Goal: Task Accomplishment & Management: Manage account settings

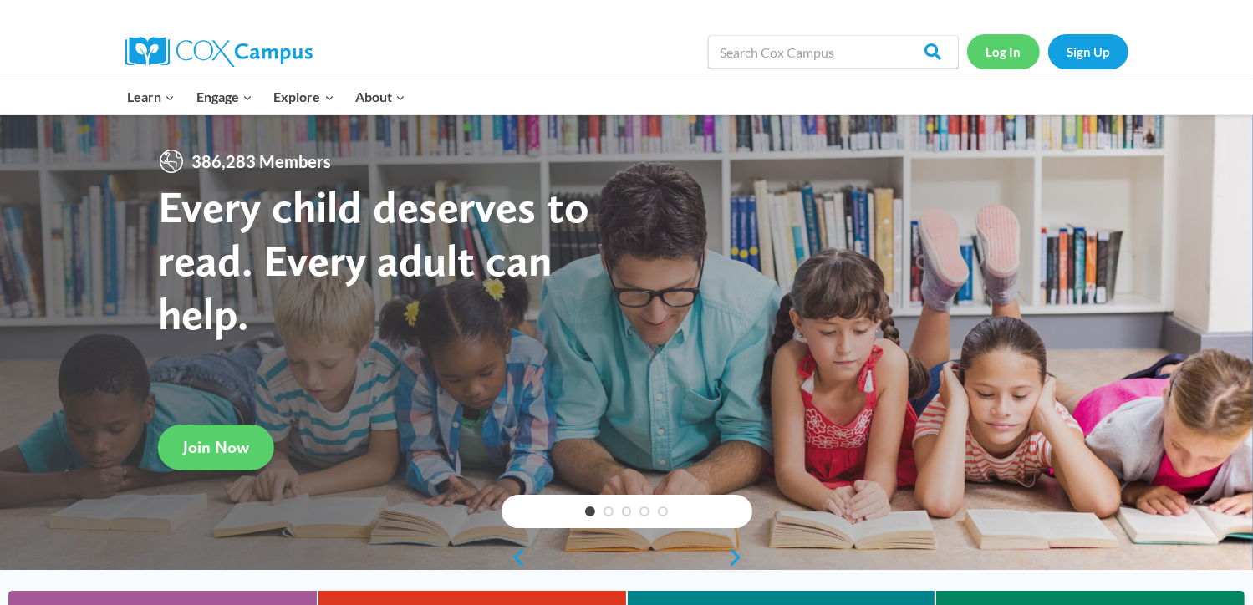
click at [1005, 55] on link "Log In" at bounding box center [1003, 51] width 73 height 34
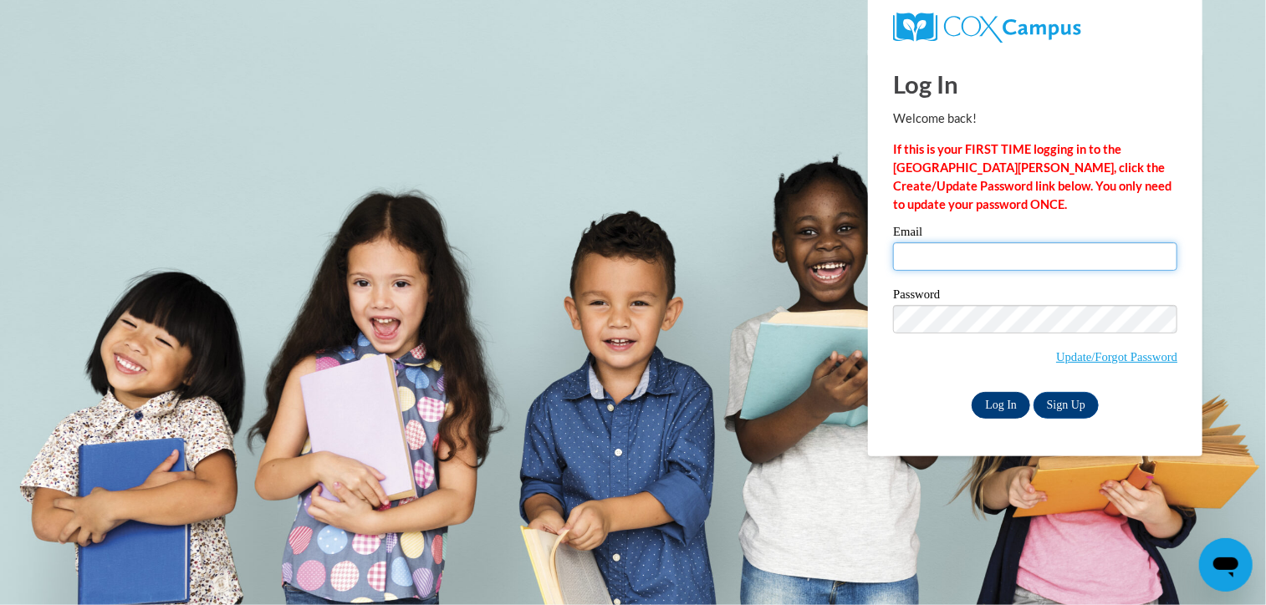
type input "[EMAIL_ADDRESS][DOMAIN_NAME]"
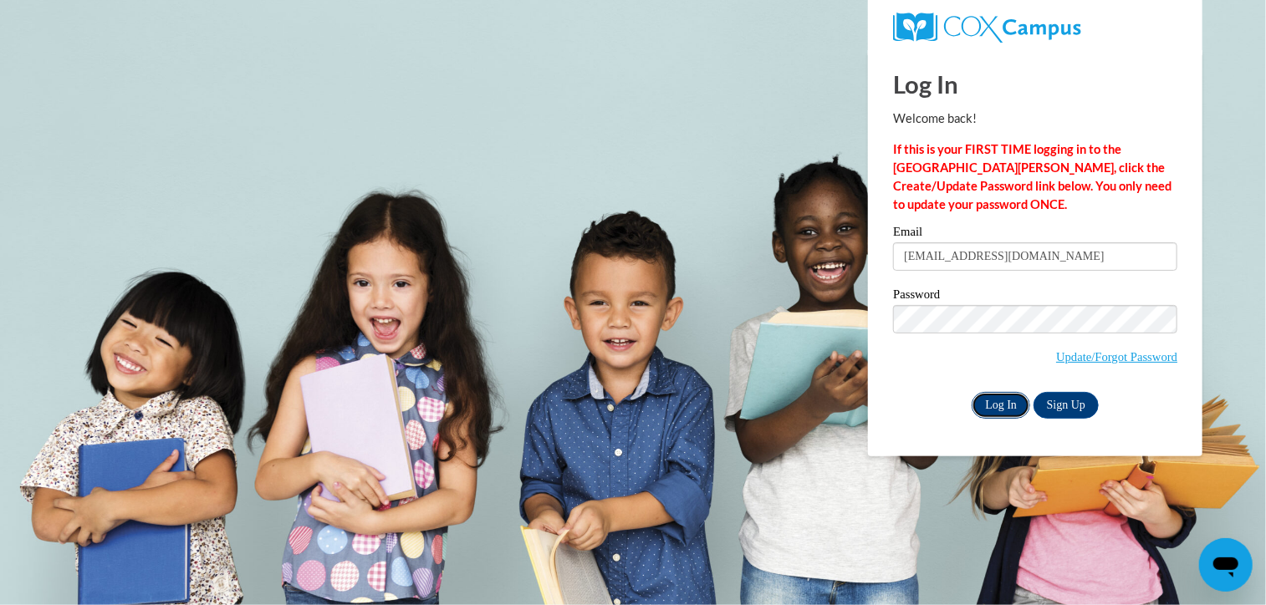
click at [995, 406] on input "Log In" at bounding box center [1001, 405] width 59 height 27
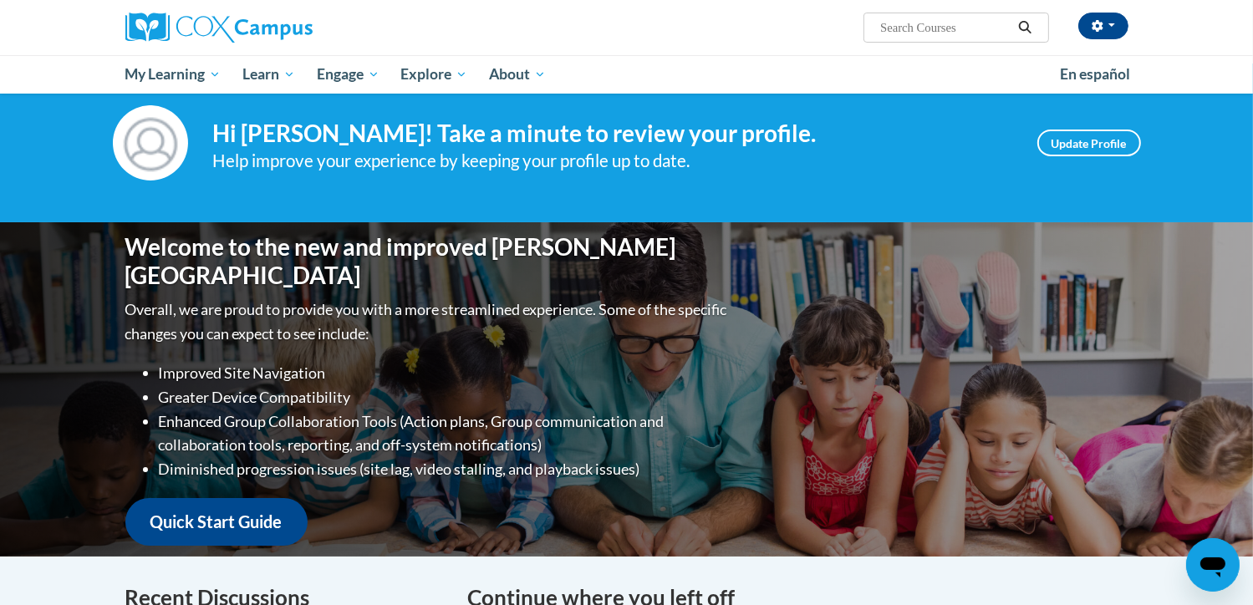
scroll to position [33, 0]
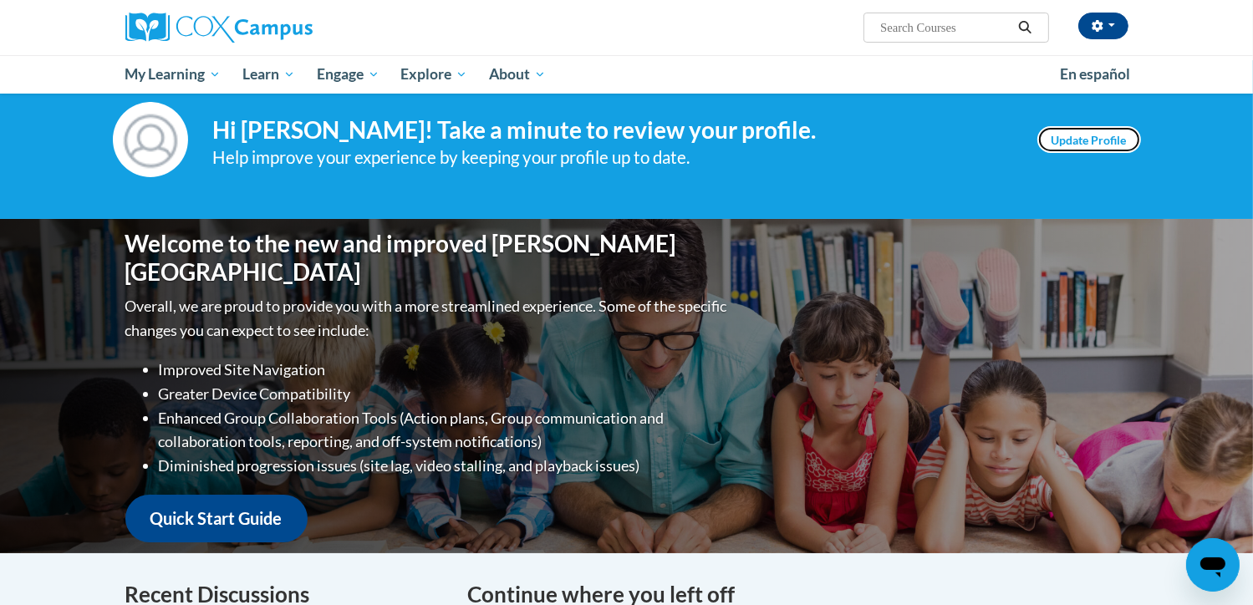
click at [1082, 141] on link "Update Profile" at bounding box center [1090, 139] width 104 height 27
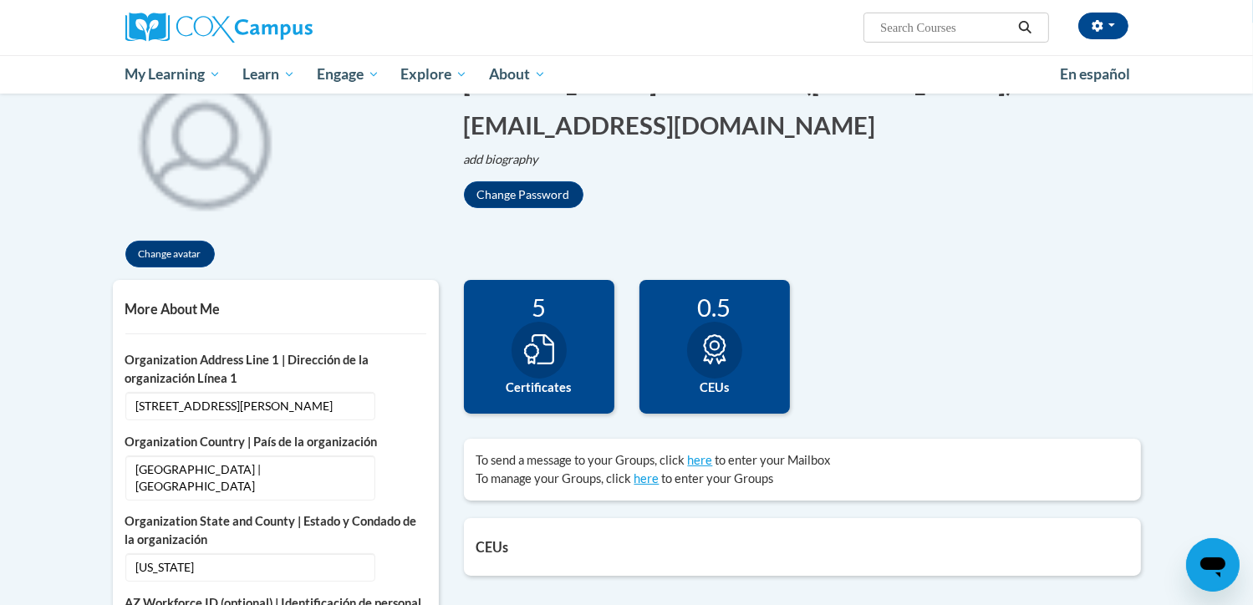
scroll to position [167, 0]
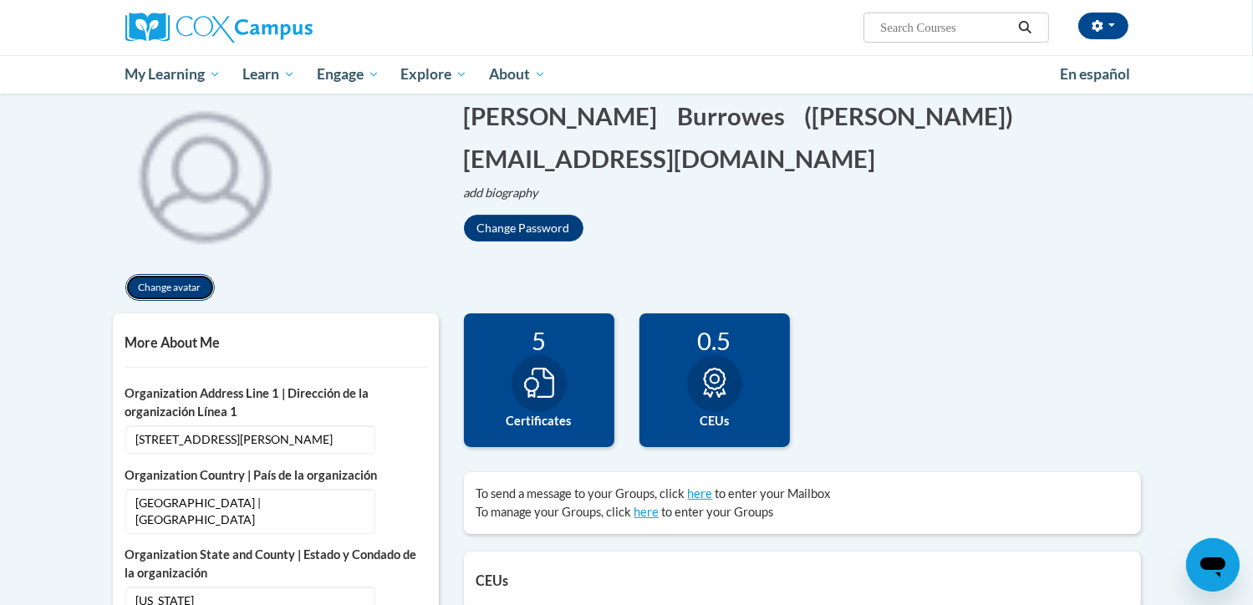
click at [160, 282] on button "Change avatar" at bounding box center [169, 287] width 89 height 27
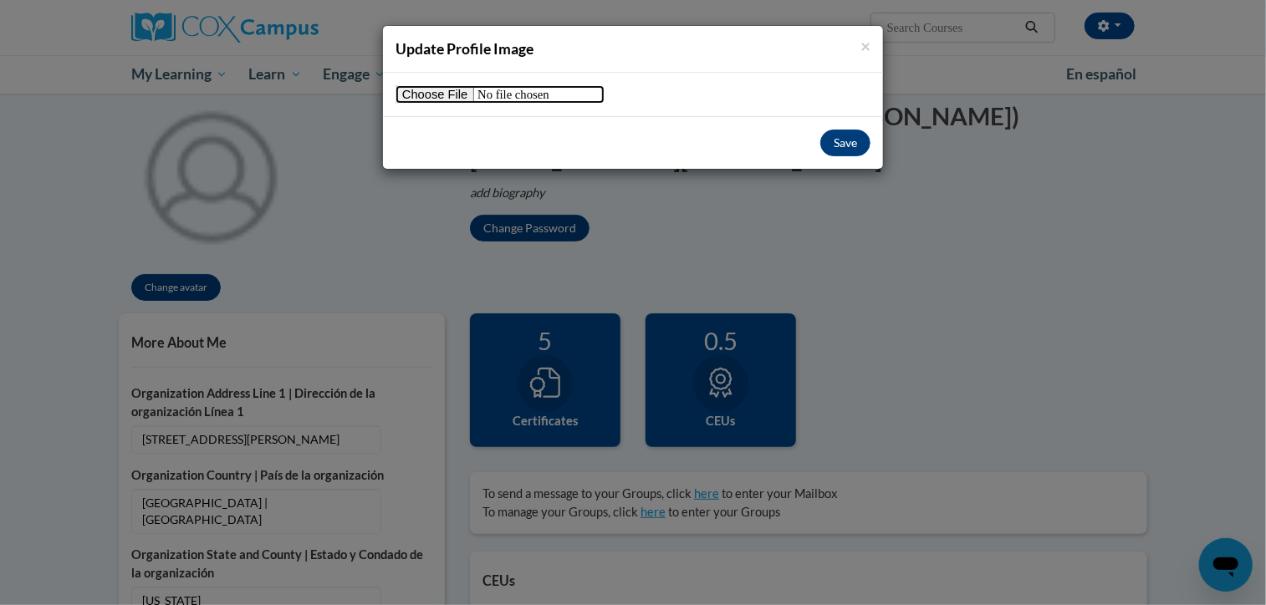
click at [434, 96] on input "file" at bounding box center [500, 94] width 209 height 18
click at [863, 41] on span "×" at bounding box center [865, 45] width 10 height 21
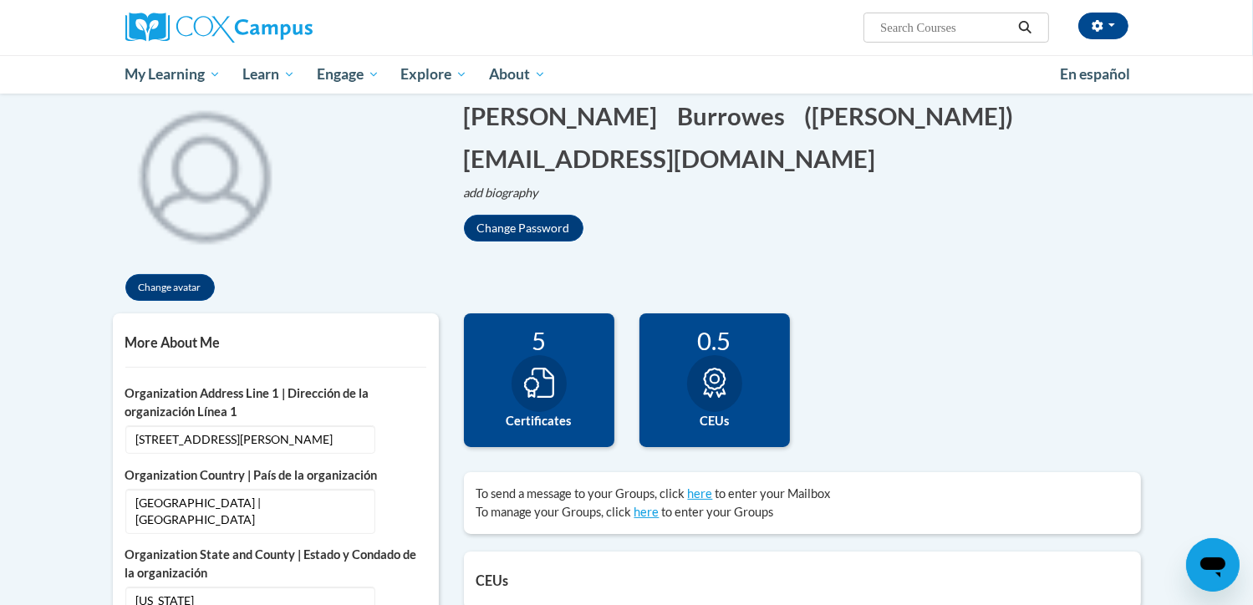
click at [552, 354] on div "5" at bounding box center [539, 340] width 125 height 29
click at [552, 357] on div "5 Certificates" at bounding box center [539, 381] width 151 height 134
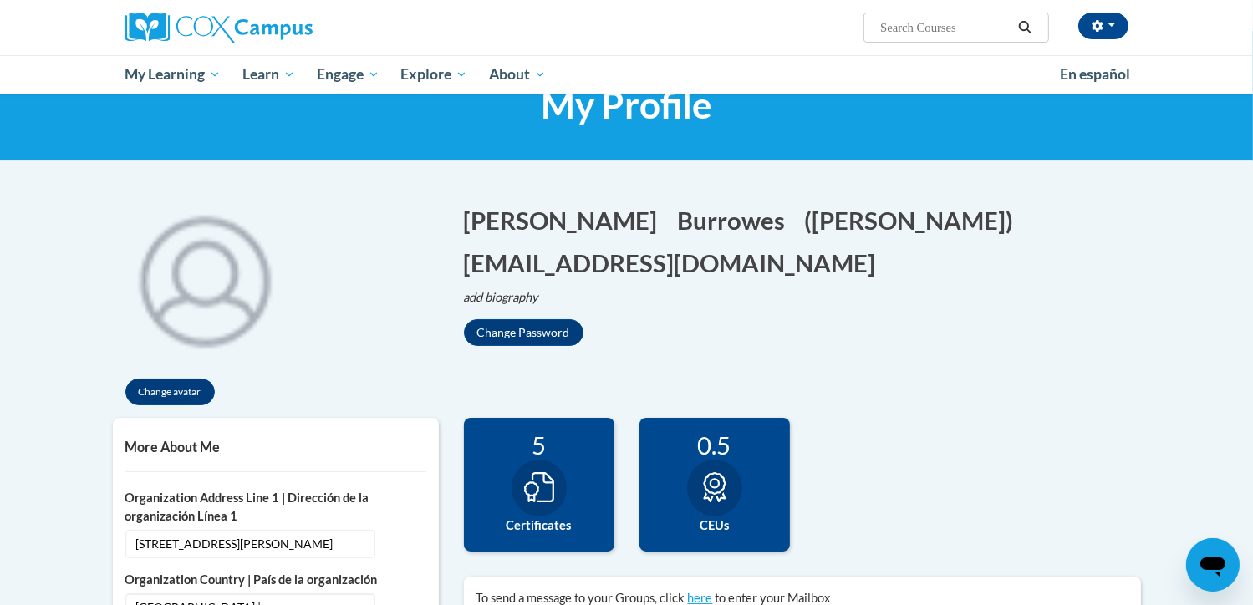
scroll to position [0, 0]
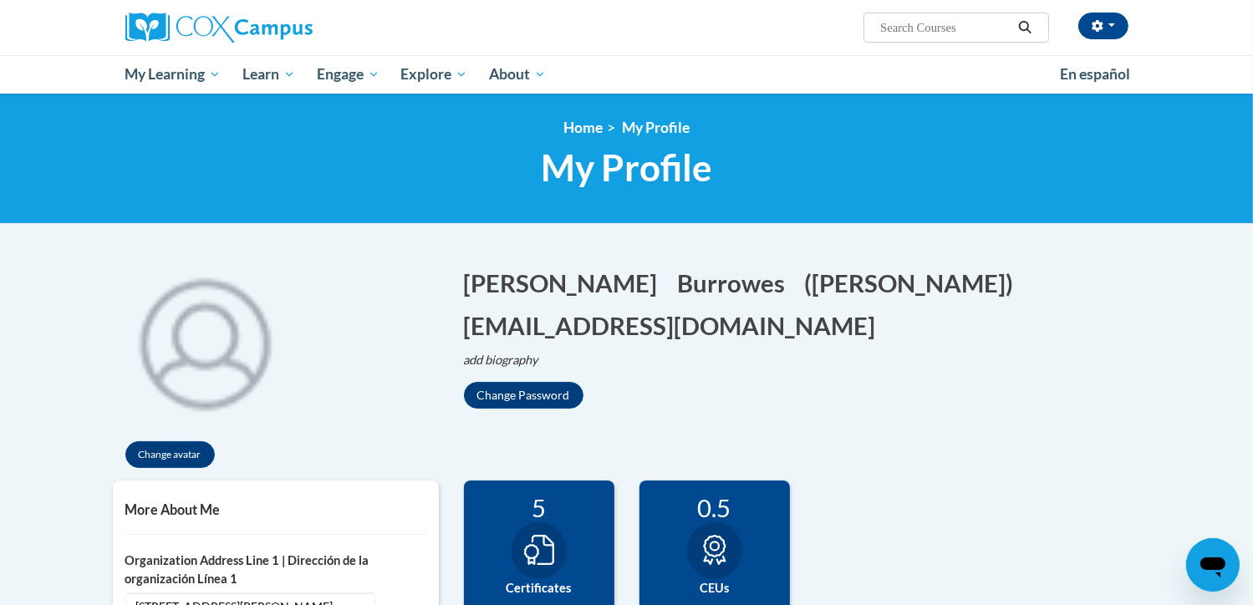
click at [699, 524] on div "0.5 CEUs" at bounding box center [715, 548] width 151 height 134
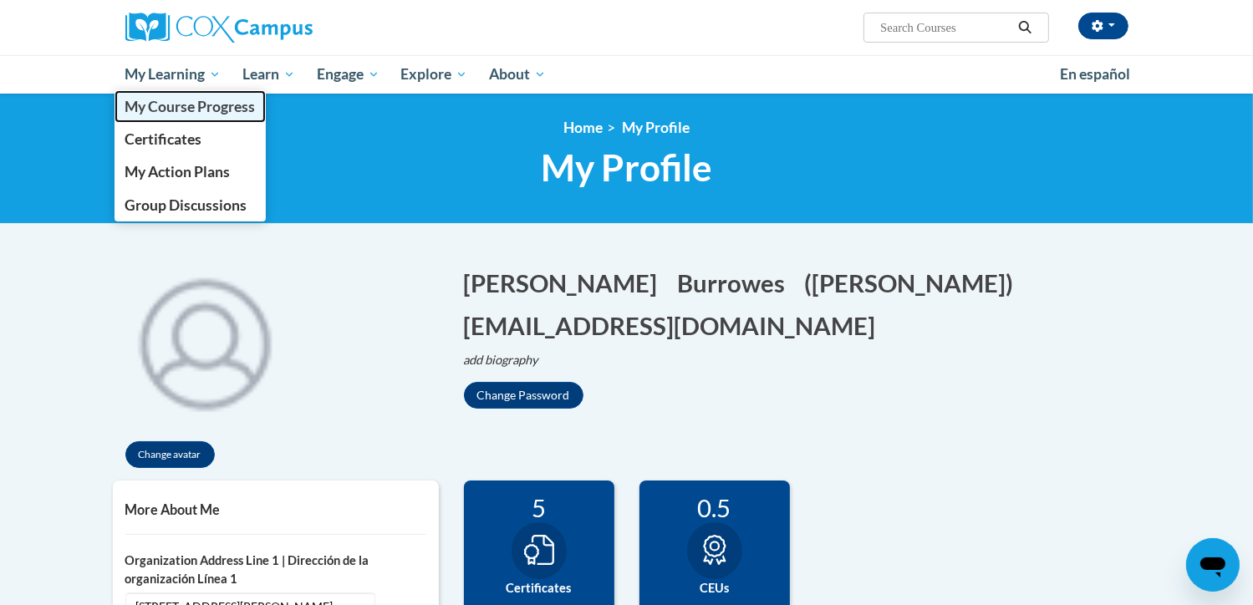
click at [186, 108] on span "My Course Progress" at bounding box center [190, 107] width 130 height 18
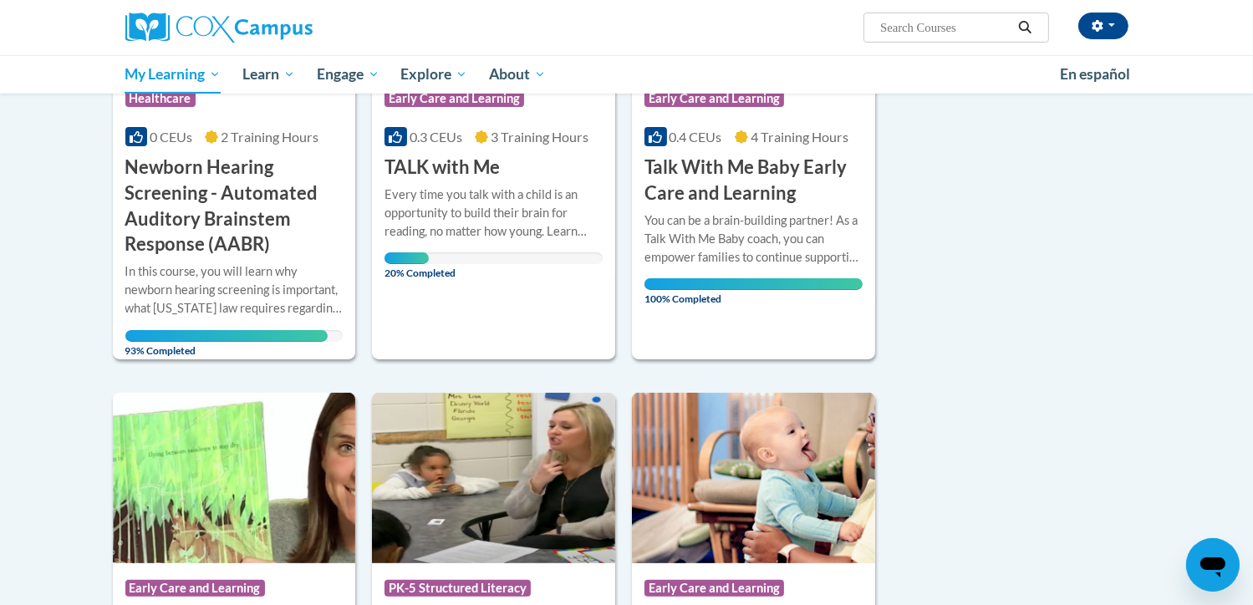
scroll to position [368, 0]
